Goal: Find specific page/section: Find specific page/section

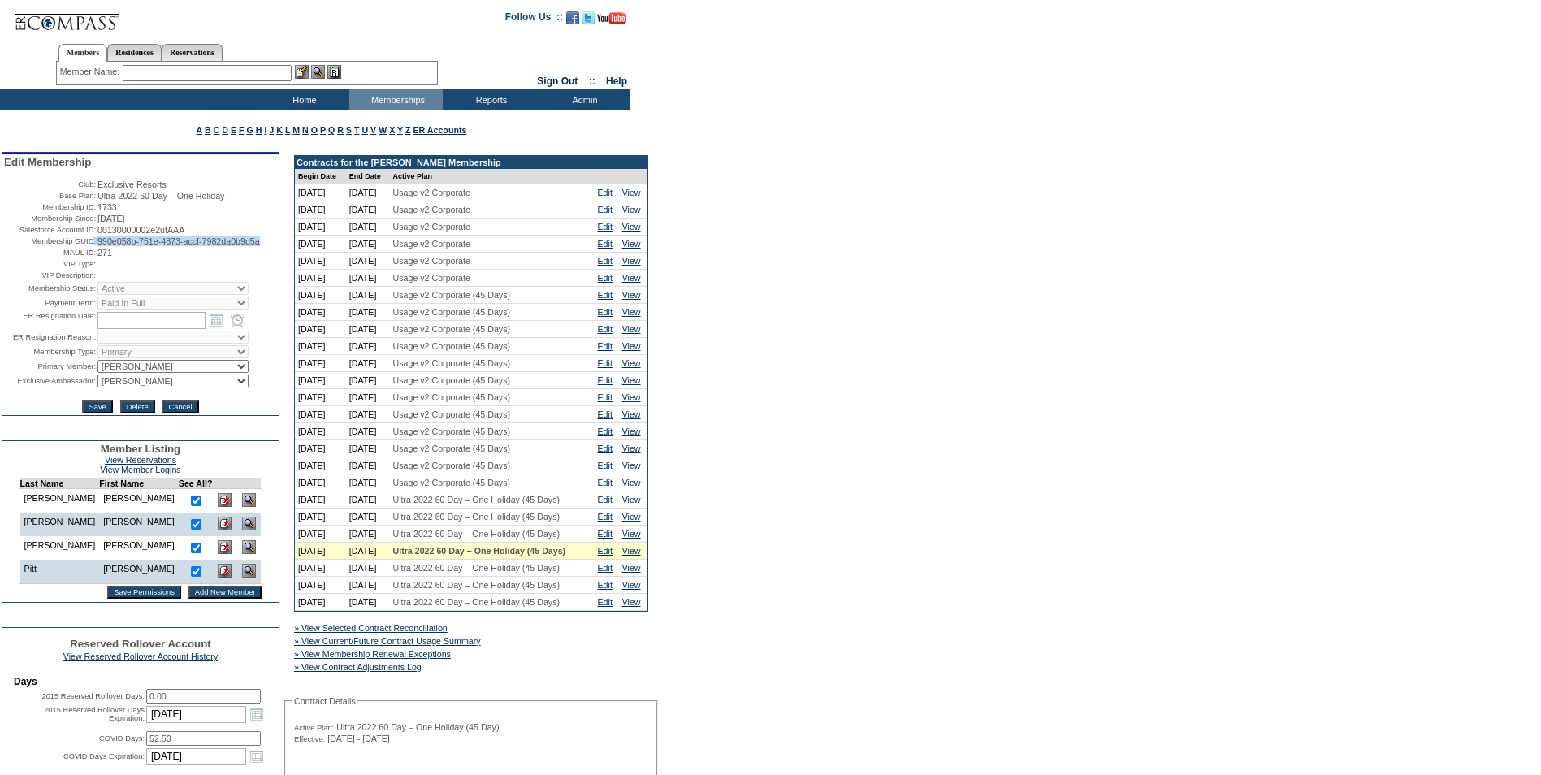
drag, startPoint x: 158, startPoint y: 263, endPoint x: 90, endPoint y: 252, distance: 68.4
click at [90, 246] on tr "Membership GUID: 990e058b-751e-4873-accf-7982da0b9d5a" at bounding box center [140, 241] width 273 height 10
drag, startPoint x: 90, startPoint y: 252, endPoint x: 101, endPoint y: 250, distance: 10.7
click at [101, 246] on span "990e058b-751e-4873-accf-7982da0b9d5a" at bounding box center [179, 241] width 163 height 10
click at [155, 246] on span "990e058b-751e-4873-accf-7982da0b9d5a" at bounding box center [179, 241] width 163 height 10
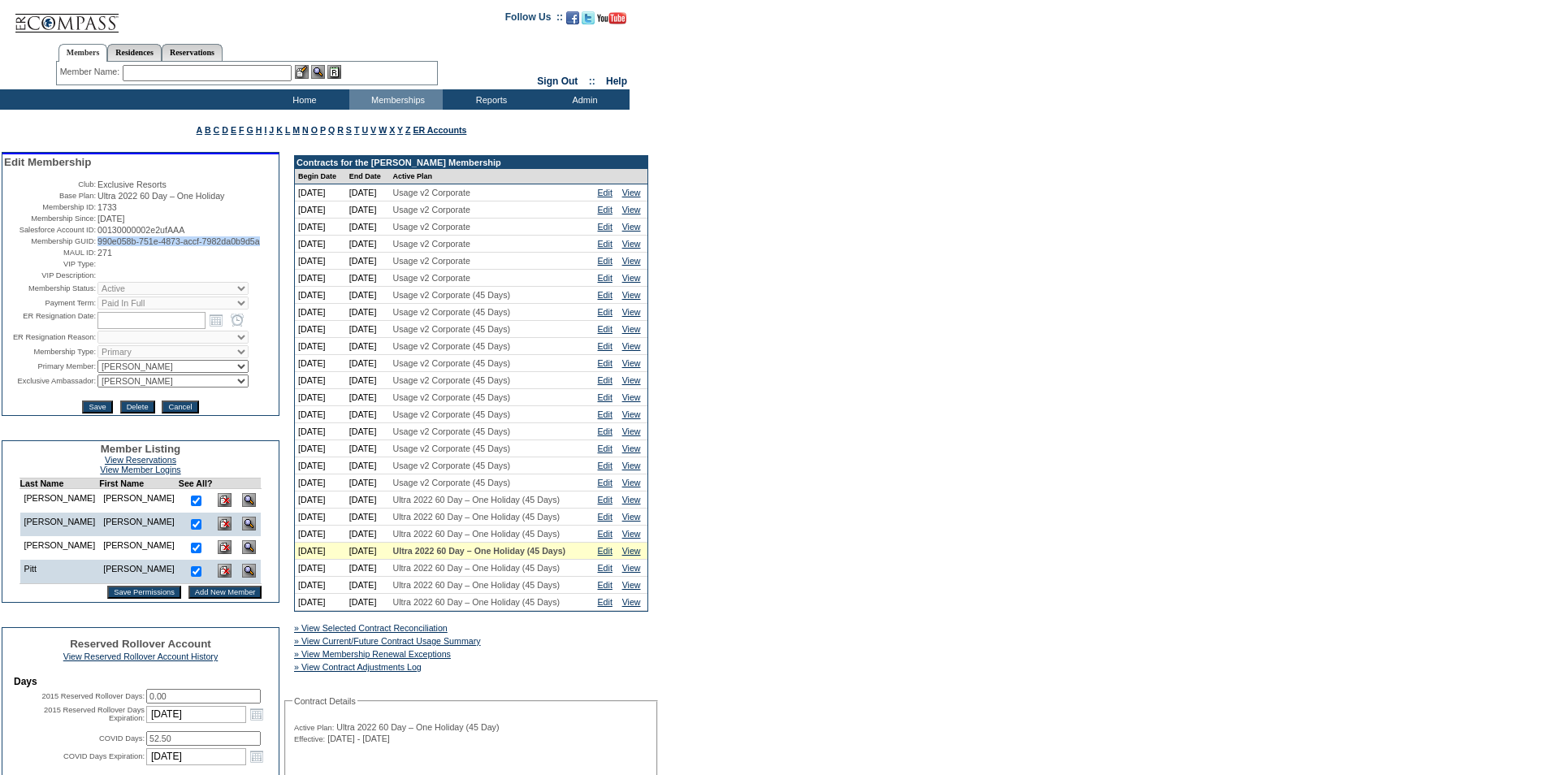
drag, startPoint x: 158, startPoint y: 262, endPoint x: 96, endPoint y: 253, distance: 62.4
click at [98, 246] on span "990e058b-751e-4873-accf-7982da0b9d5a" at bounding box center [179, 241] width 163 height 10
copy span "990e058b-751e-4873-accf-7982da0b9d5a"
click at [169, 72] on input "text" at bounding box center [207, 73] width 169 height 16
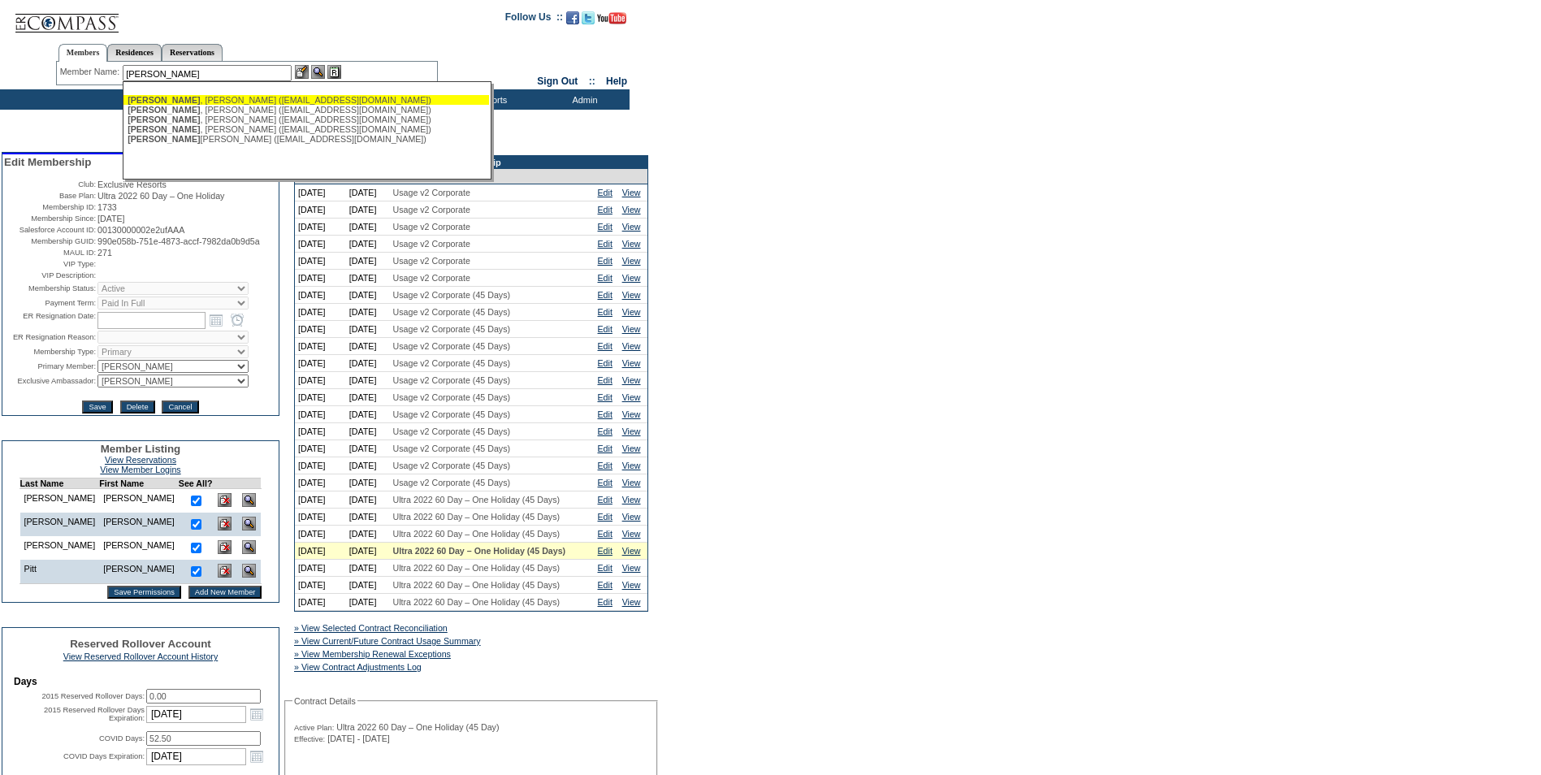
click at [186, 103] on div "[PERSON_NAME] ([EMAIL_ADDRESS][DOMAIN_NAME])" at bounding box center [307, 100] width 358 height 10
type input "[PERSON_NAME] ([EMAIL_ADDRESS][DOMAIN_NAME])"
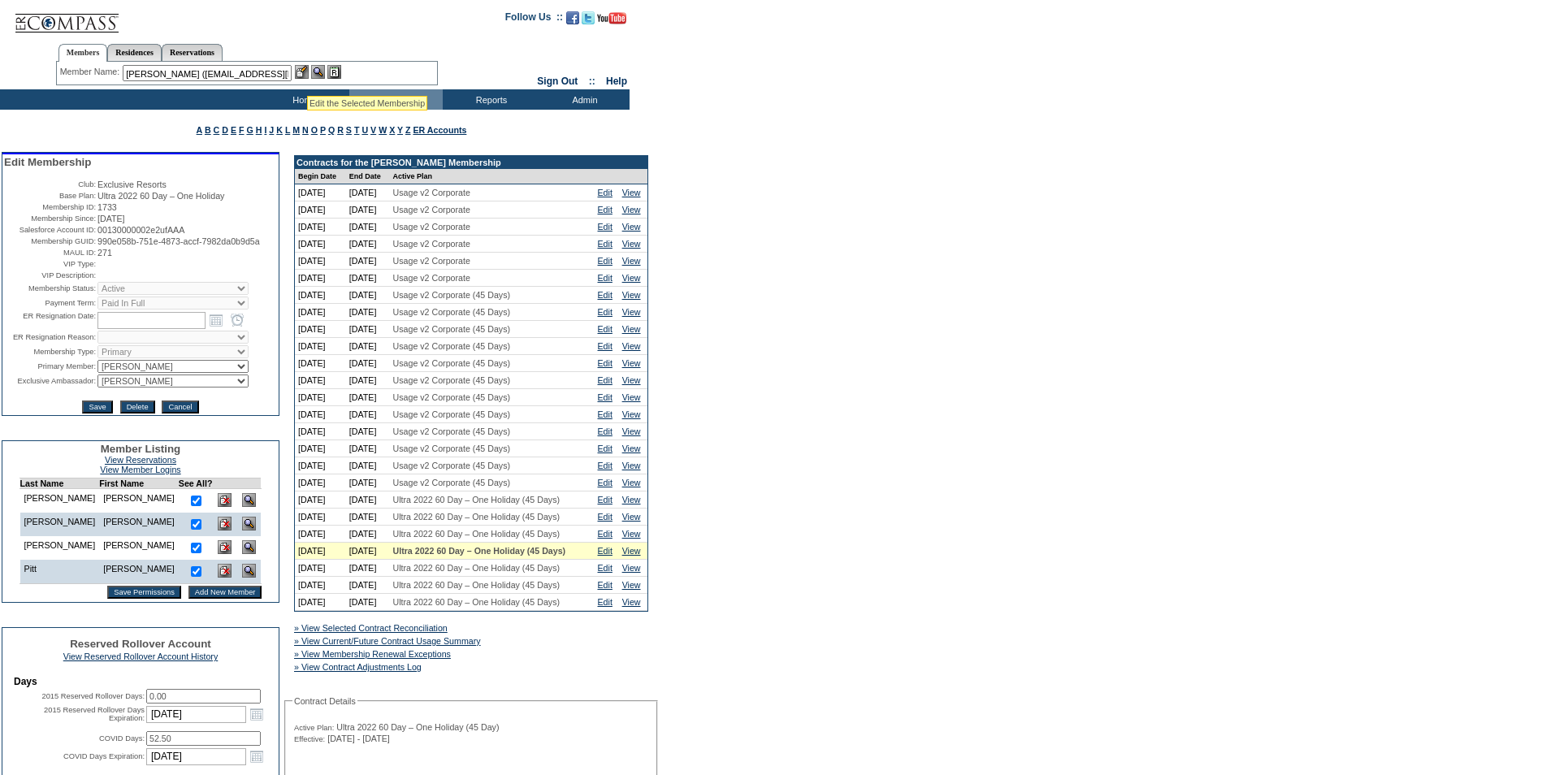
click at [305, 72] on img at bounding box center [302, 72] width 14 height 14
